Goal: Task Accomplishment & Management: Use online tool/utility

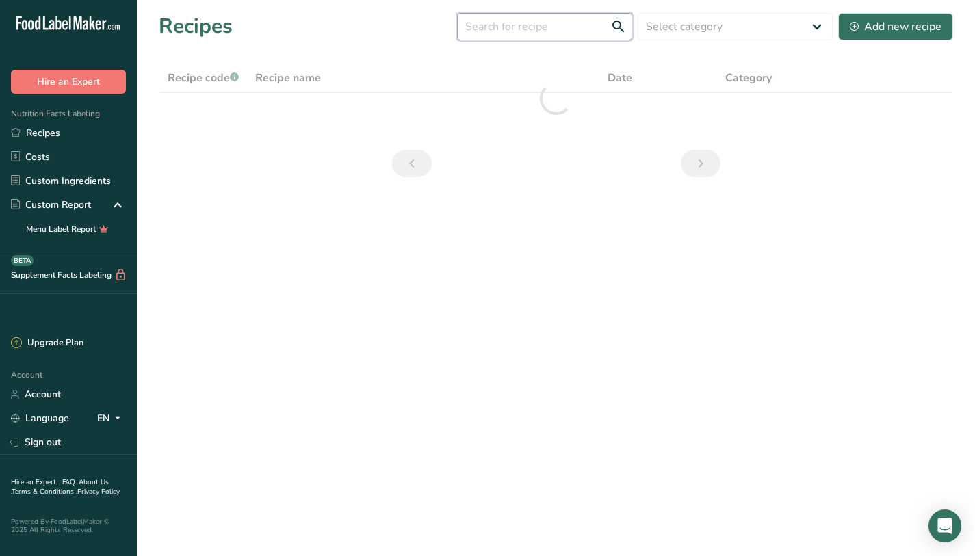
click at [553, 25] on input "text" at bounding box center [544, 26] width 175 height 27
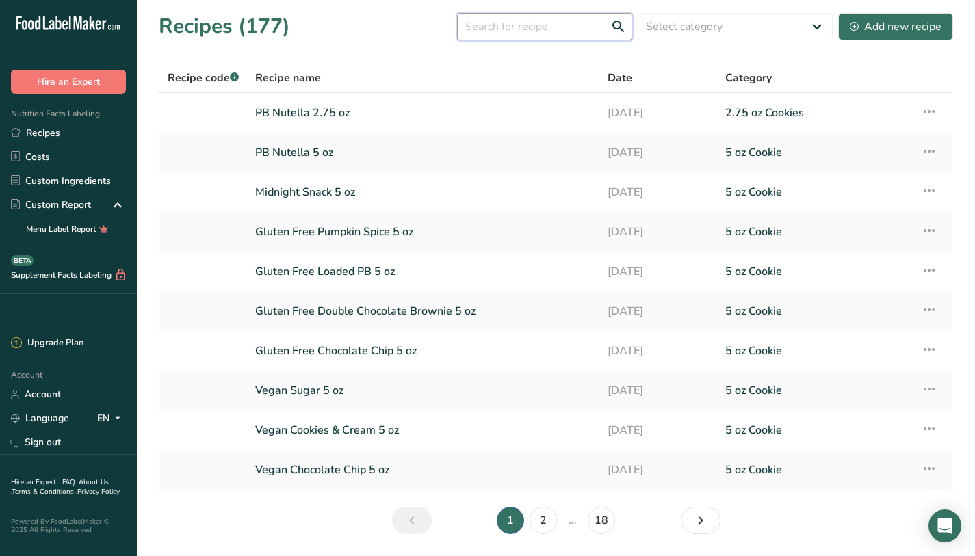
click at [529, 34] on input "text" at bounding box center [544, 26] width 175 height 27
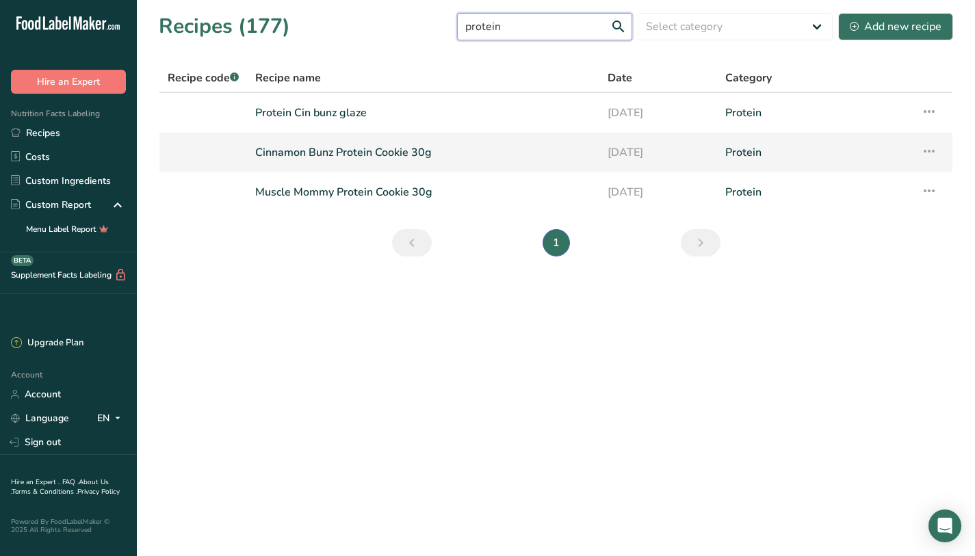
type input "protein"
click at [436, 148] on link "Cinnamon Bunz Protein Cookie 30g" at bounding box center [423, 152] width 336 height 29
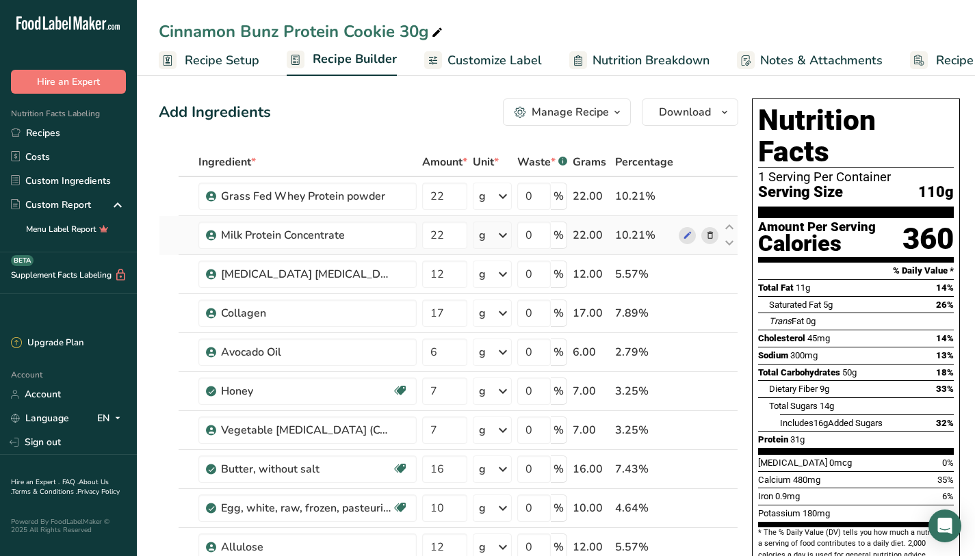
click at [40, 136] on link "Recipes" at bounding box center [68, 133] width 137 height 24
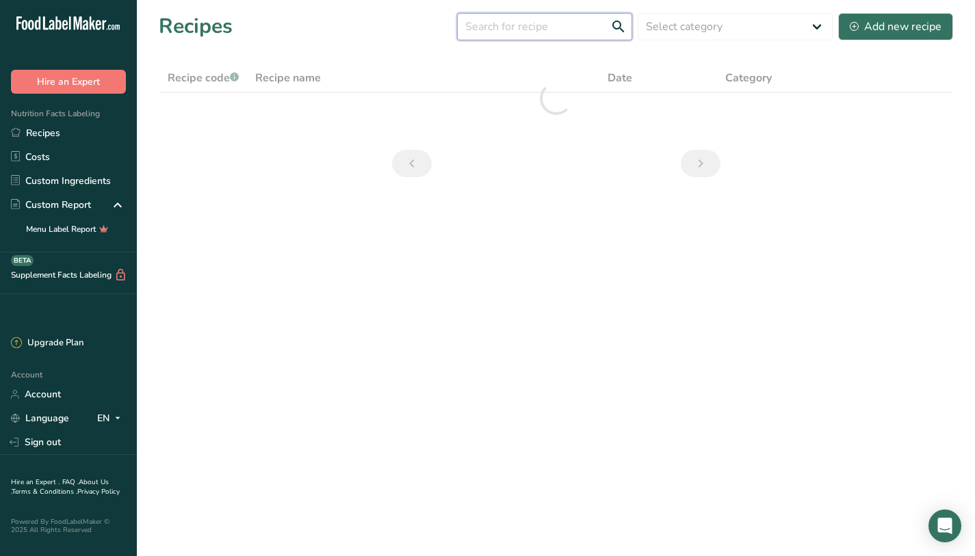
click at [553, 31] on input "text" at bounding box center [544, 26] width 175 height 27
drag, startPoint x: 518, startPoint y: 21, endPoint x: 460, endPoint y: 15, distance: 59.1
click at [460, 15] on div "Recipes (177) protein glaze Select category All 1.4 oz Mini Cookie 2.75 oz Cook…" at bounding box center [556, 26] width 794 height 31
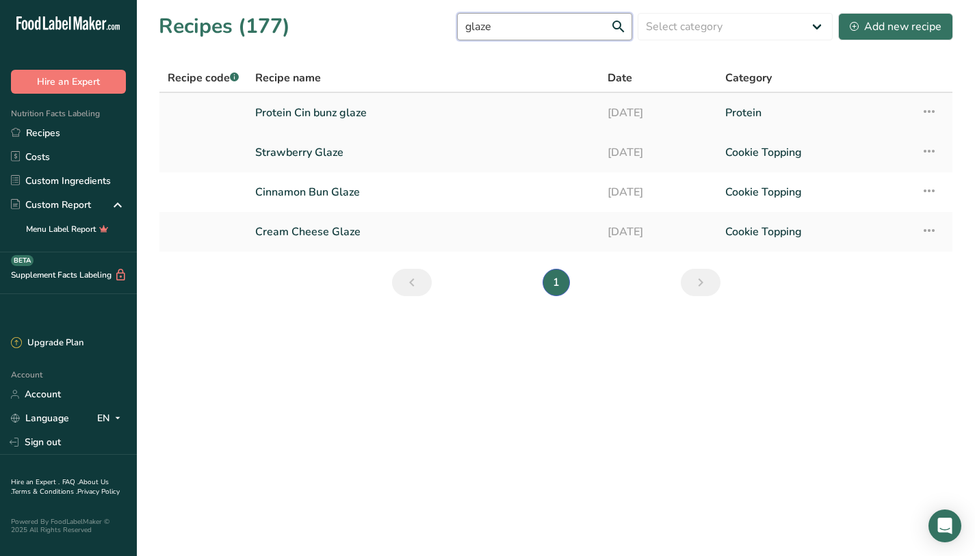
type input "glaze"
click at [434, 110] on link "Protein Cin bunz glaze" at bounding box center [423, 112] width 336 height 29
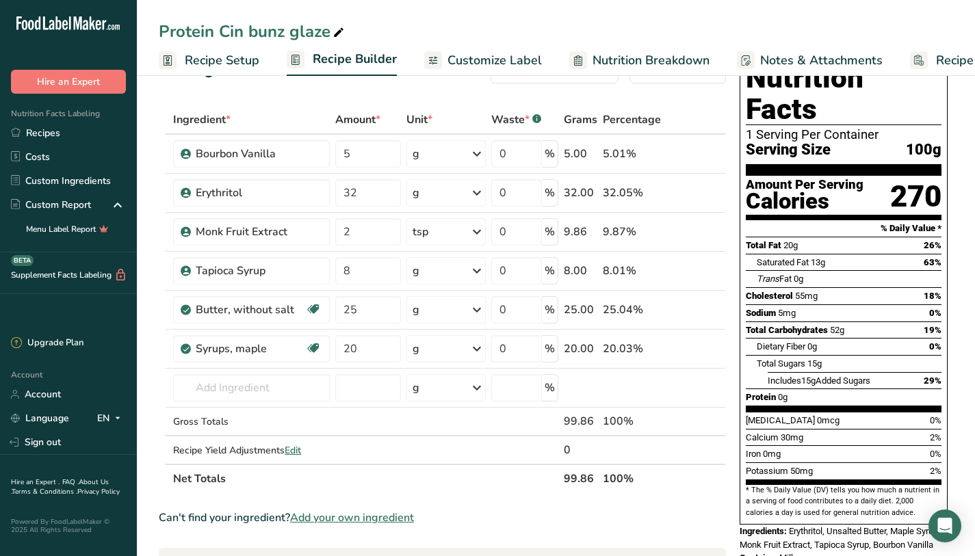
scroll to position [42, 0]
click at [356, 270] on input "8" at bounding box center [367, 270] width 65 height 27
type input "15"
click at [938, 324] on div "19%" at bounding box center [932, 331] width 18 height 14
click at [376, 156] on input "5" at bounding box center [366, 153] width 64 height 27
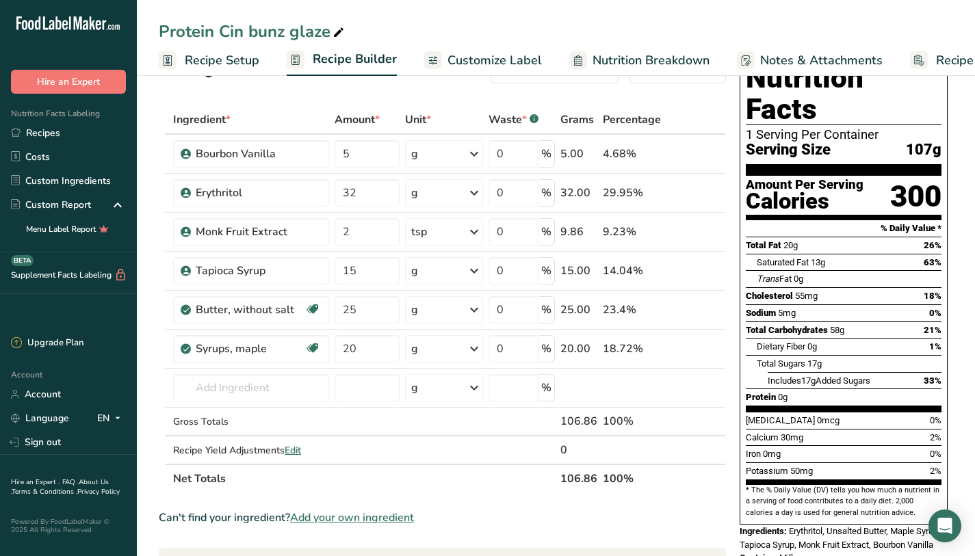
click at [856, 179] on div "Amount Per Serving" at bounding box center [805, 185] width 118 height 13
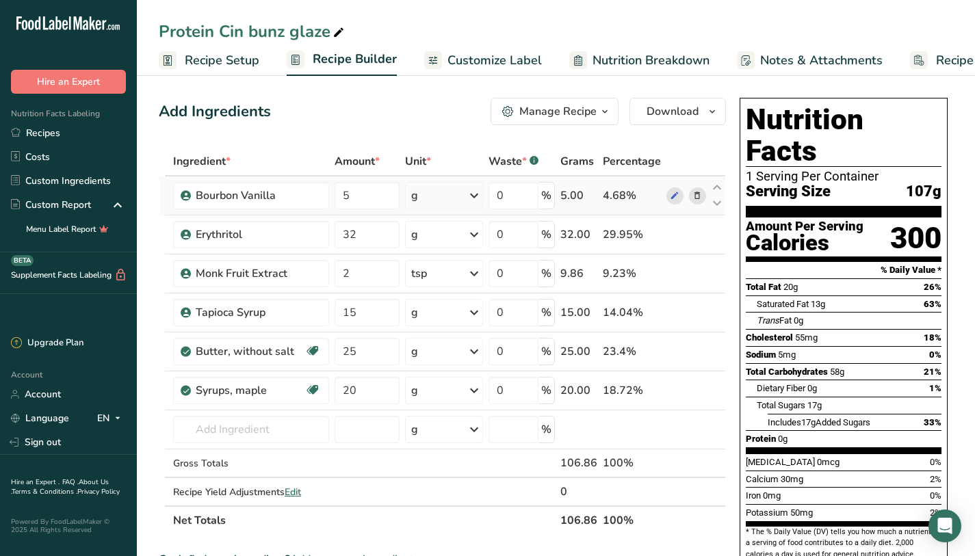
scroll to position [0, 0]
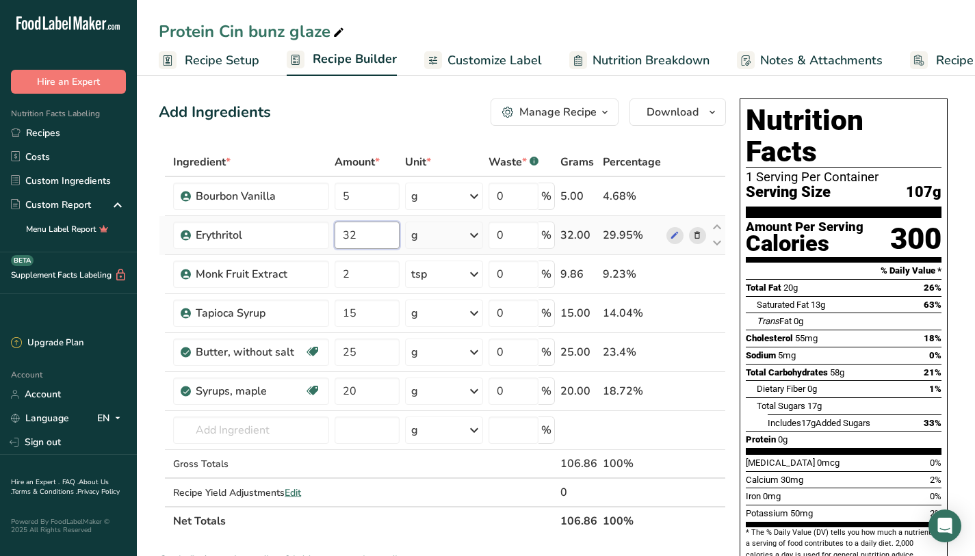
click at [398, 230] on input "32" at bounding box center [366, 235] width 64 height 27
type input "30"
click at [377, 349] on div "Ingredient * Amount * Unit * Waste * .a-a{fill:#347362;}.b-a{fill:#fff;} Grams …" at bounding box center [442, 342] width 567 height 388
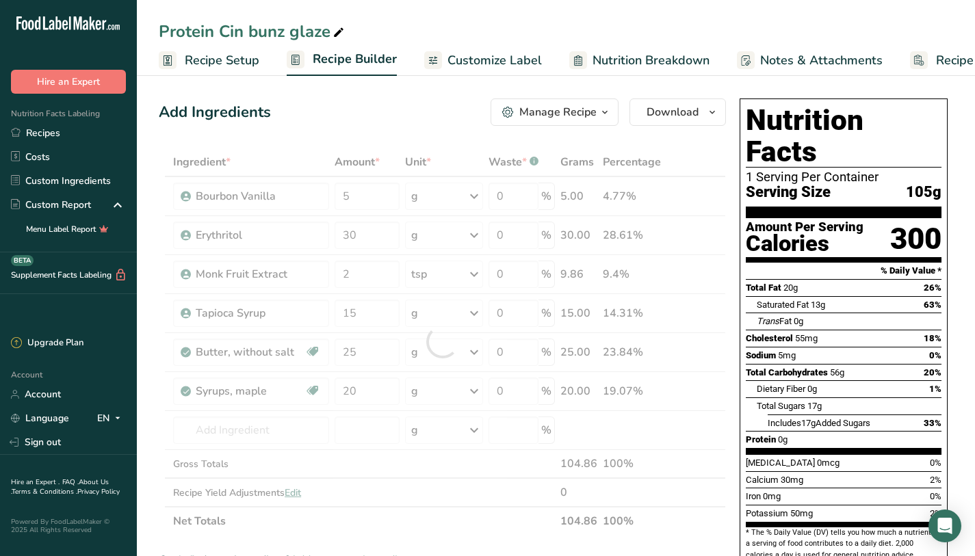
click at [850, 380] on div "Dietary Fiber 0g 1%" at bounding box center [849, 388] width 185 height 17
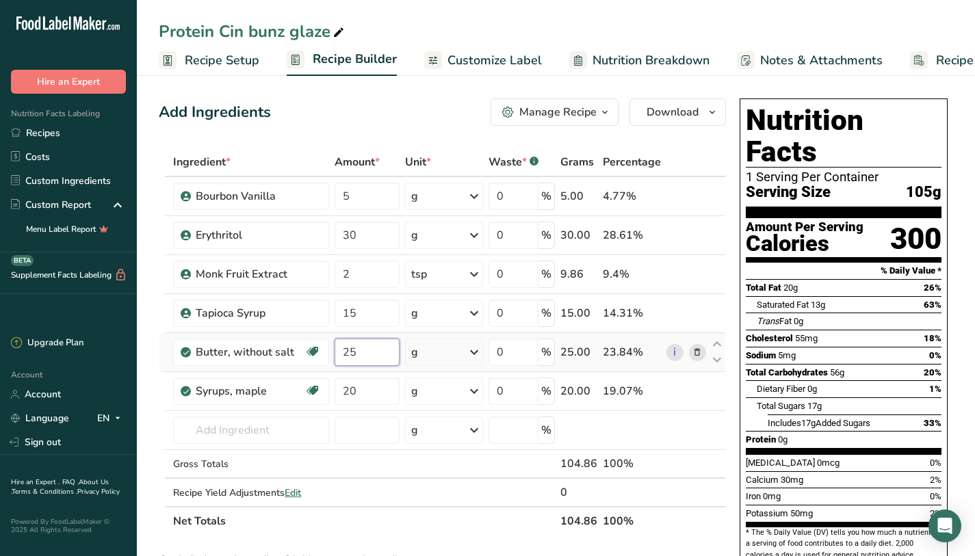
click at [350, 344] on input "25" at bounding box center [366, 352] width 64 height 27
type input "15"
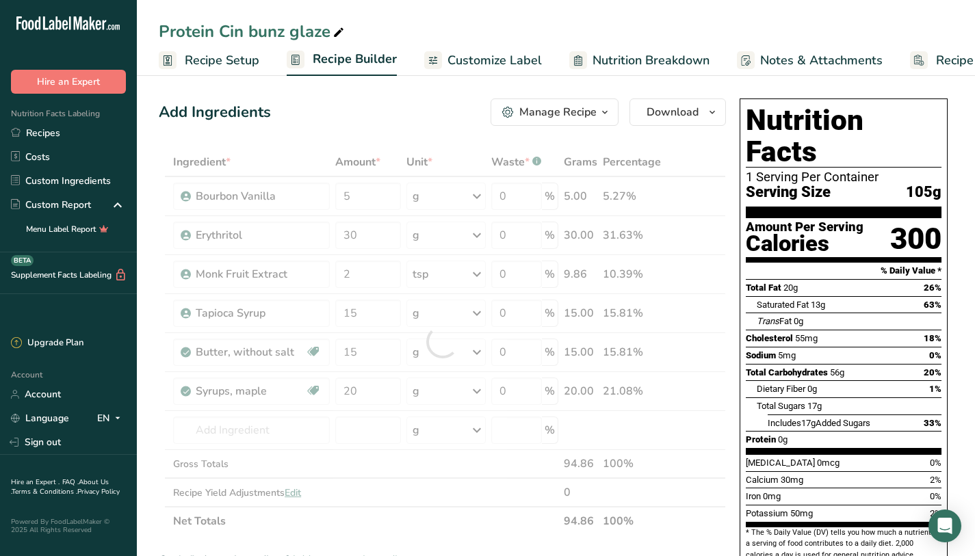
click at [755, 279] on div "Total Fat 20g 26%" at bounding box center [844, 287] width 196 height 17
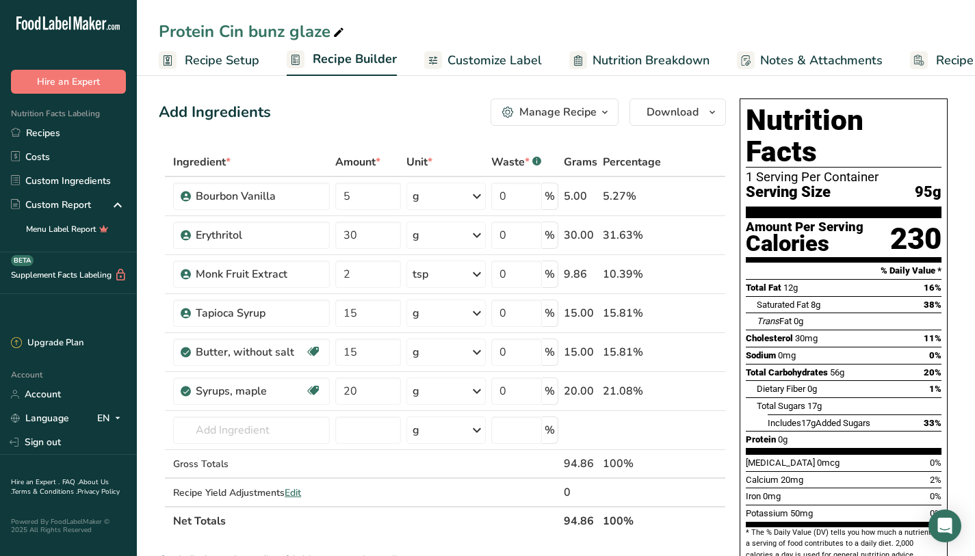
click at [861, 279] on div "Total Fat 12g 16%" at bounding box center [844, 287] width 196 height 17
click at [350, 236] on input "30" at bounding box center [367, 235] width 65 height 27
type input "20"
click at [354, 311] on div "Ingredient * Amount * Unit * Waste * .a-a{fill:#347362;}.b-a{fill:#fff;} Grams …" at bounding box center [442, 342] width 567 height 388
type input "10"
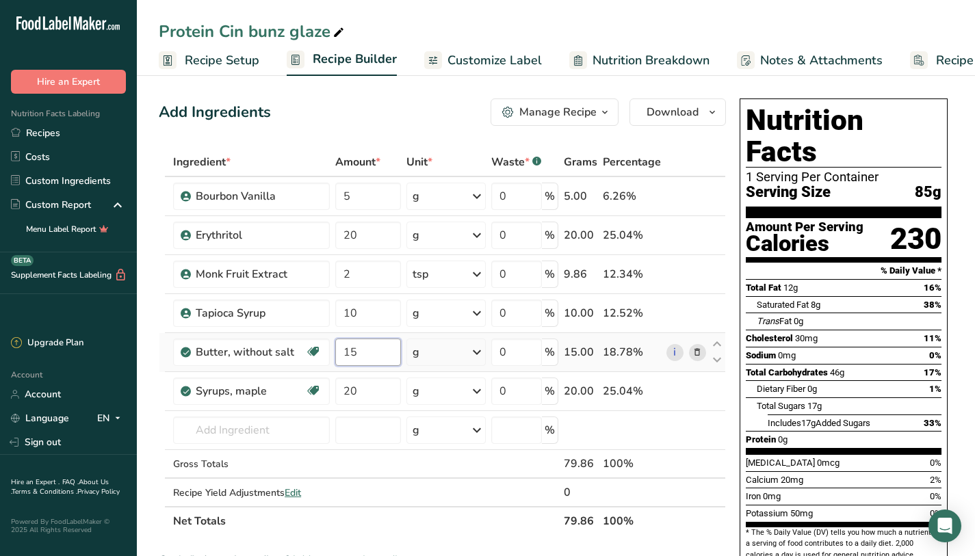
click at [384, 345] on div "Ingredient * Amount * Unit * Waste * .a-a{fill:#347362;}.b-a{fill:#fff;} Grams …" at bounding box center [442, 342] width 567 height 388
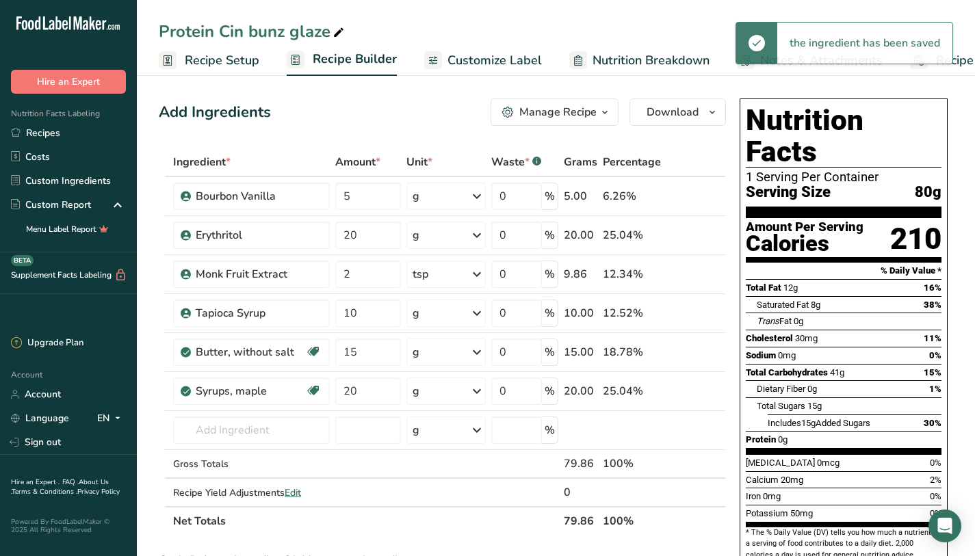
click at [796, 350] on span "0mg" at bounding box center [787, 355] width 18 height 10
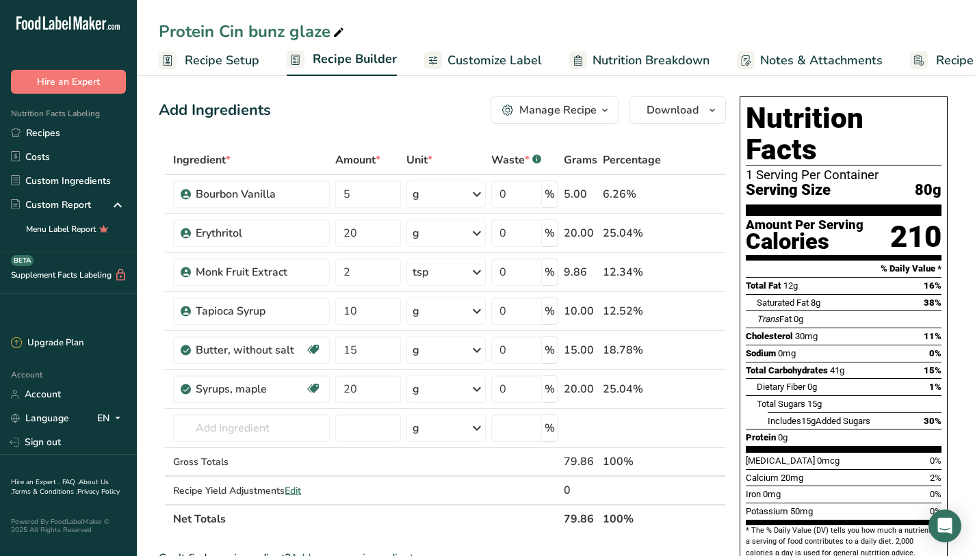
scroll to position [3, 0]
click at [848, 222] on div "Amount Per Serving Calories" at bounding box center [805, 236] width 118 height 36
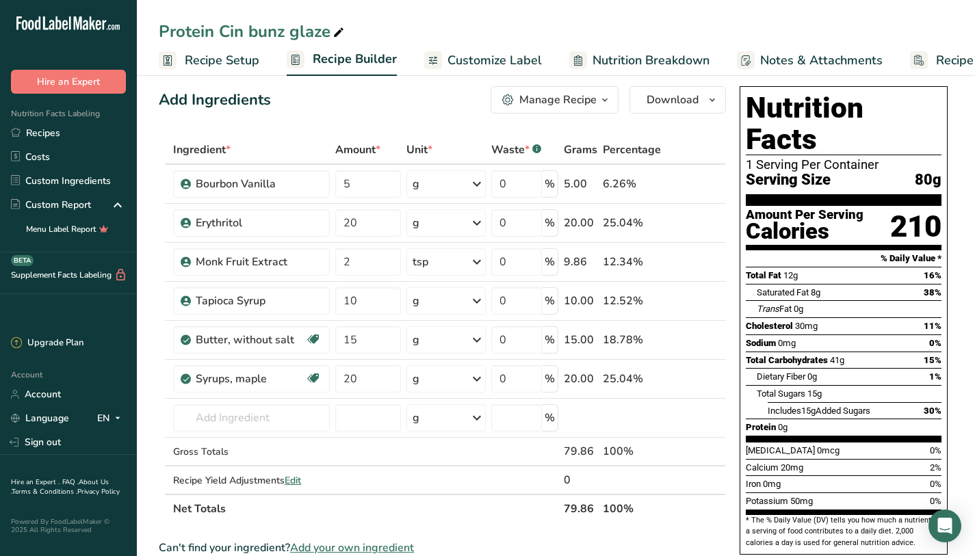
scroll to position [0, 0]
